Goal: Task Accomplishment & Management: Manage account settings

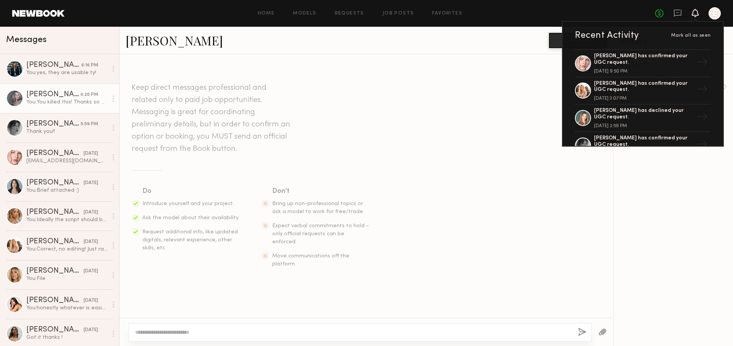
scroll to position [1146, 0]
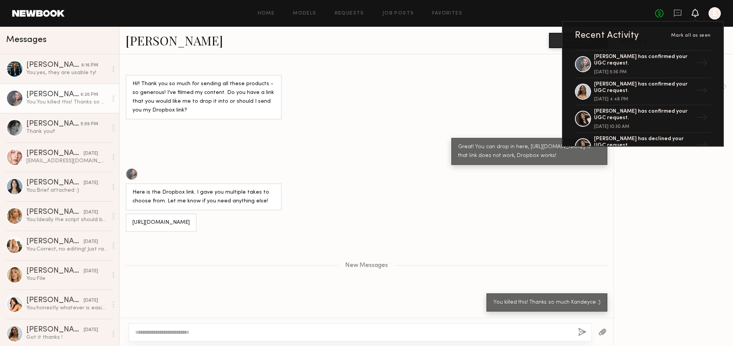
click at [694, 13] on icon at bounding box center [695, 12] width 6 height 5
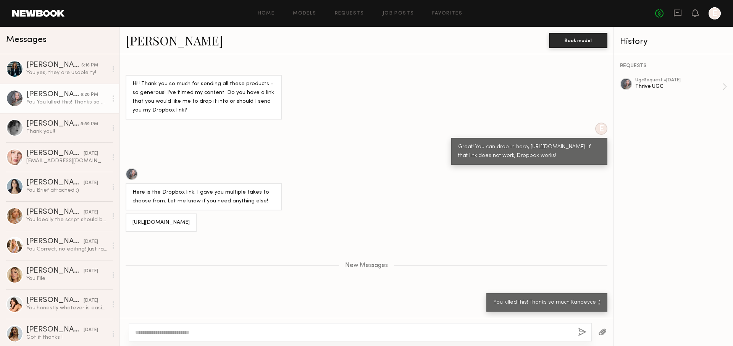
click at [358, 8] on div "Home Models Requests Job Posts Favorites Sign Out No fees up to $5,000 E" at bounding box center [393, 13] width 656 height 12
click at [359, 10] on div "Home Models Requests Job Posts Favorites Sign Out No fees up to $5,000 E" at bounding box center [393, 13] width 656 height 12
click at [359, 11] on link "Requests" at bounding box center [349, 13] width 29 height 5
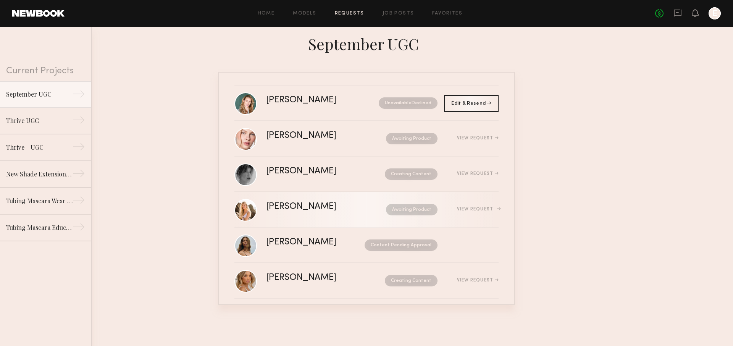
scroll to position [113, 0]
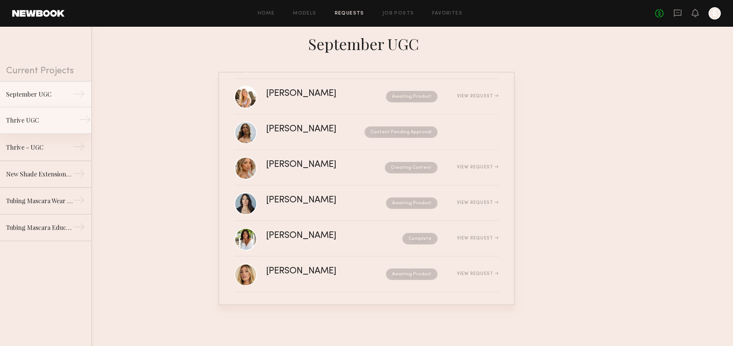
click at [62, 124] on div "Thrive UGC" at bounding box center [39, 120] width 66 height 9
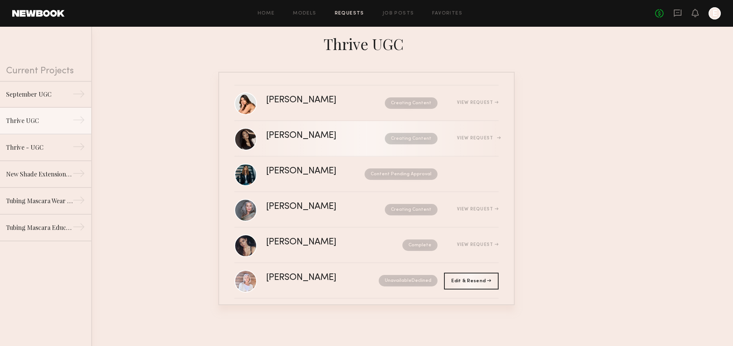
click at [296, 133] on div "[PERSON_NAME]" at bounding box center [313, 135] width 95 height 9
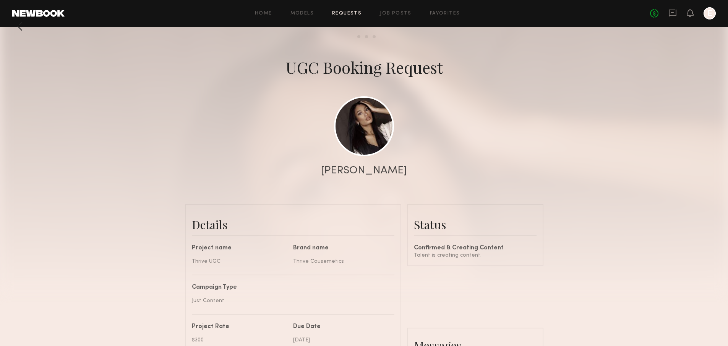
scroll to position [16, 0]
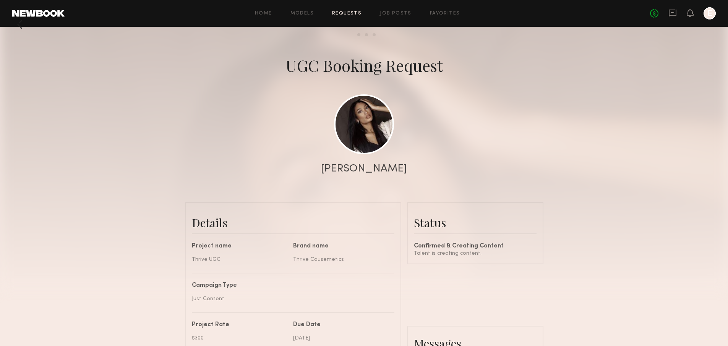
click at [22, 26] on div at bounding box center [19, 24] width 15 height 15
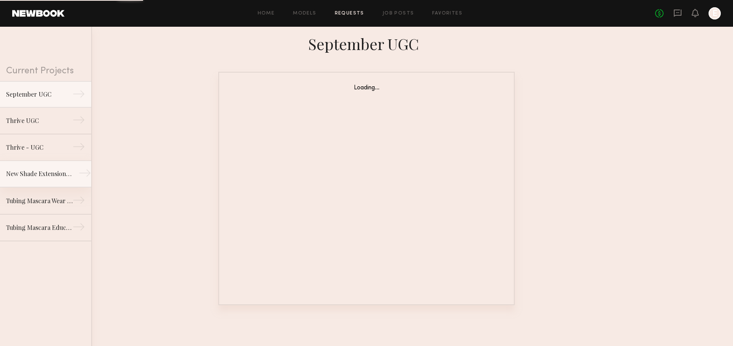
click at [67, 168] on link "New Shade Extension for Liquid Lash Mascara →" at bounding box center [45, 174] width 91 height 27
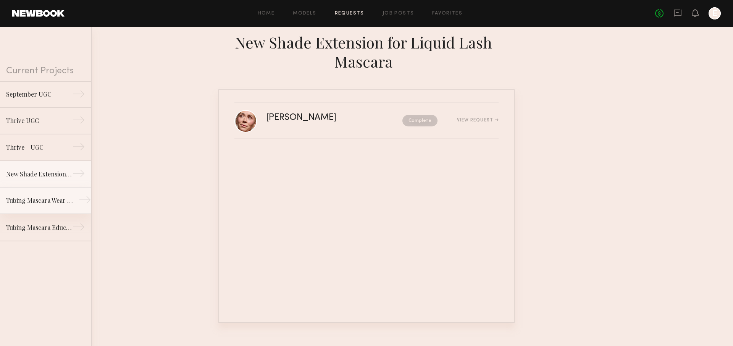
click at [70, 190] on link "Tubing Mascara Wear Test →" at bounding box center [45, 201] width 91 height 27
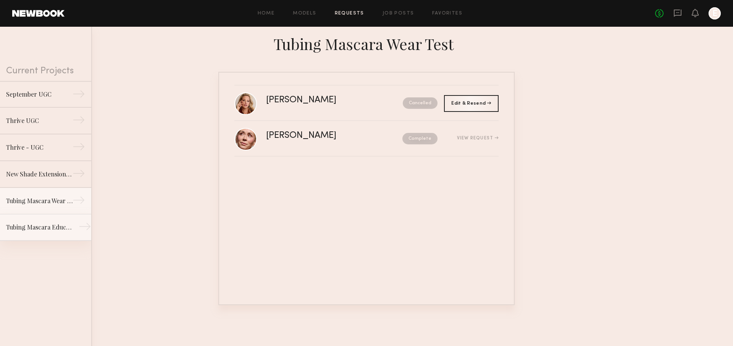
click at [79, 220] on div "→" at bounding box center [85, 227] width 13 height 15
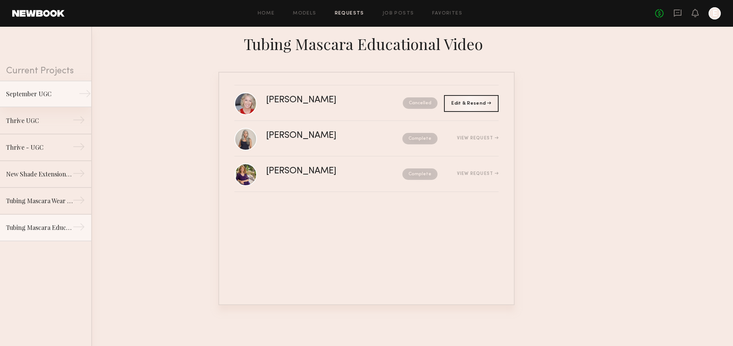
click at [45, 99] on link "September UGC →" at bounding box center [45, 94] width 91 height 27
